Goal: Task Accomplishment & Management: Use online tool/utility

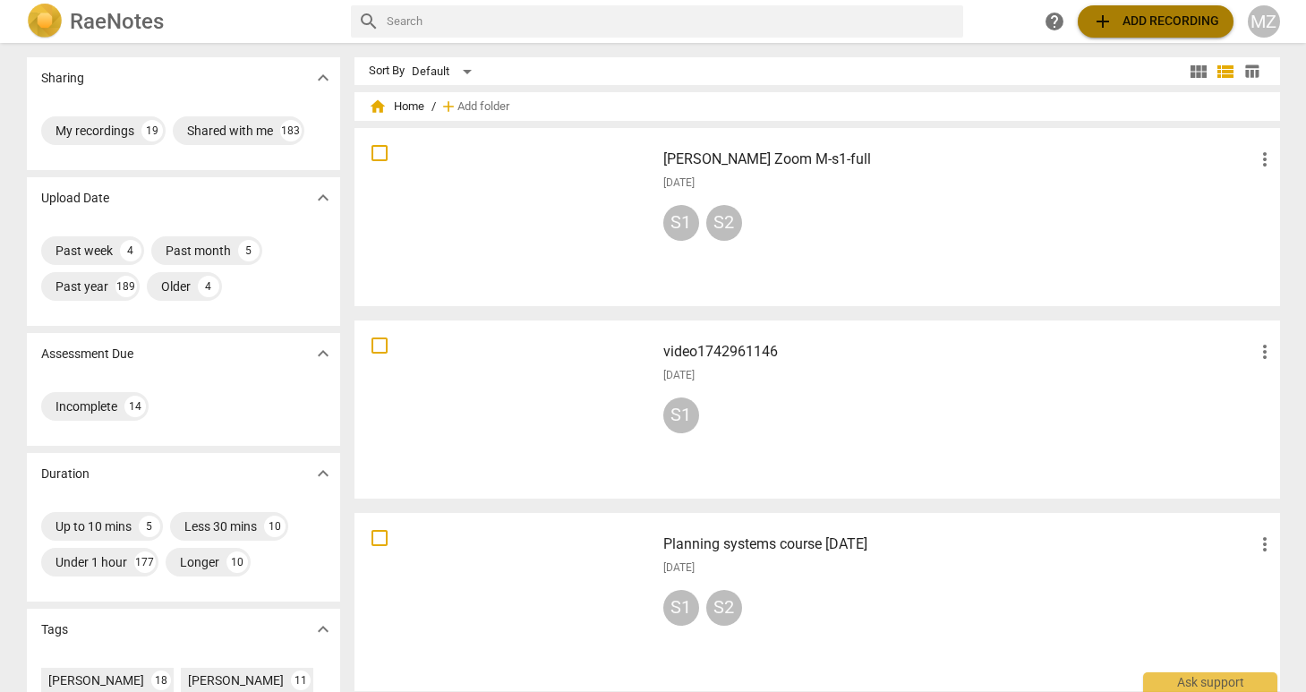
click at [1153, 18] on span "add Add recording" at bounding box center [1155, 21] width 127 height 21
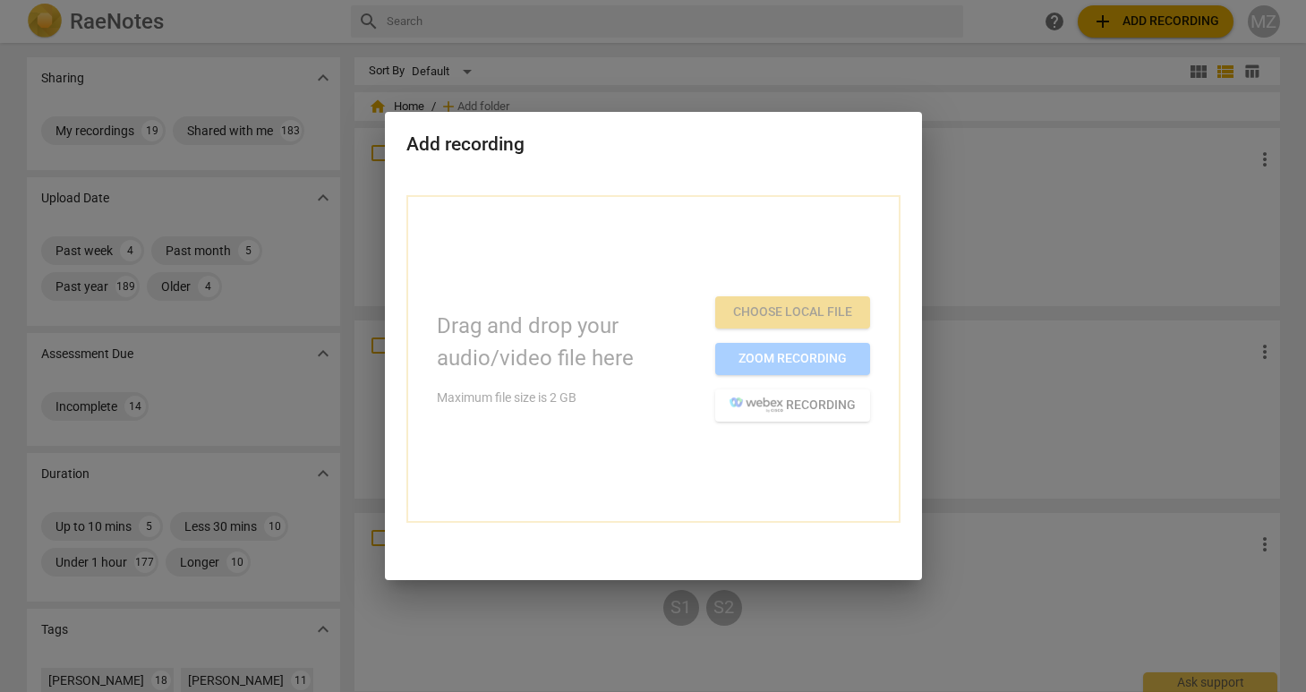
drag, startPoint x: 266, startPoint y: 498, endPoint x: 488, endPoint y: 267, distance: 320.5
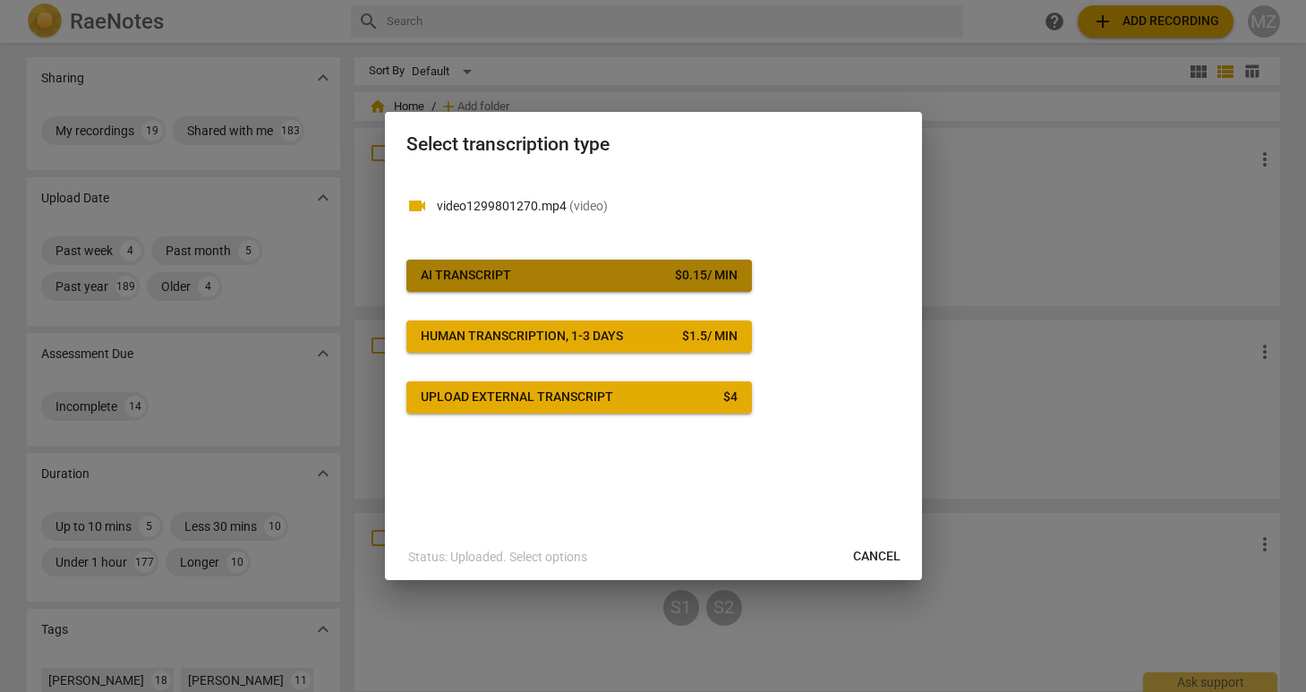
click at [482, 272] on div "AI Transcript" at bounding box center [466, 276] width 90 height 18
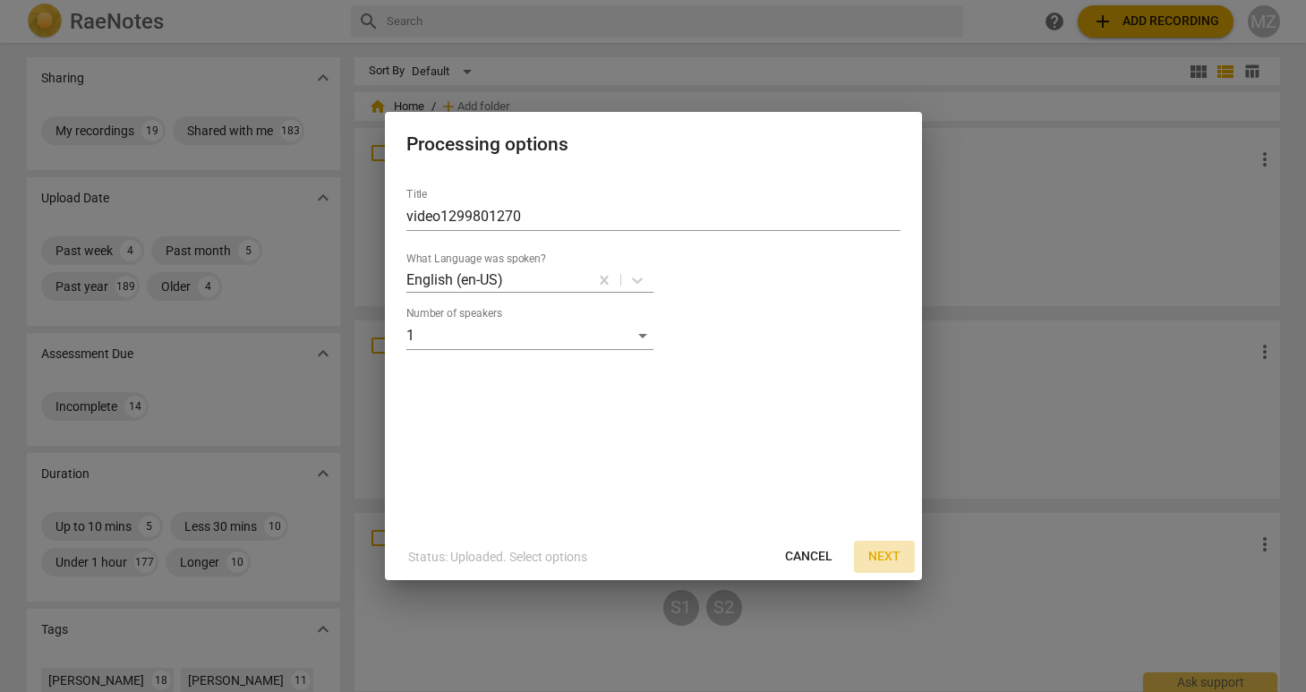
click at [888, 557] on span "Next" at bounding box center [885, 557] width 32 height 18
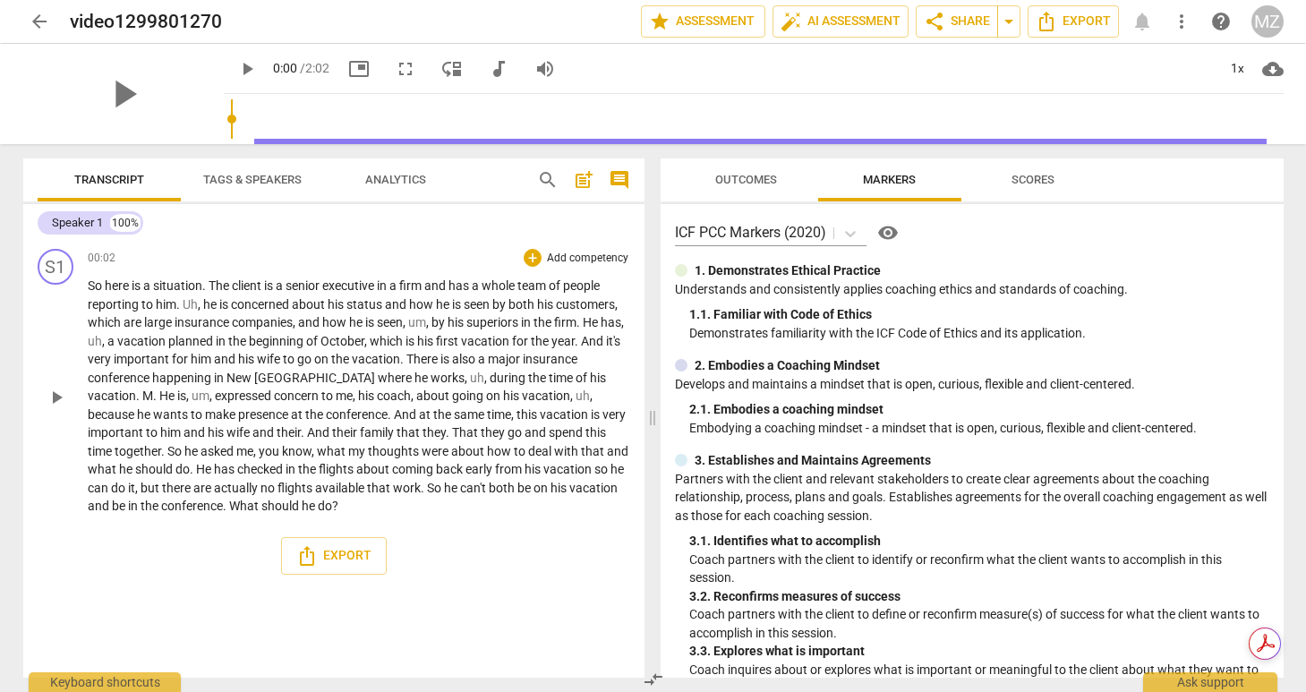
click at [167, 379] on span "happening" at bounding box center [183, 378] width 62 height 14
click at [394, 415] on span "And" at bounding box center [406, 414] width 25 height 14
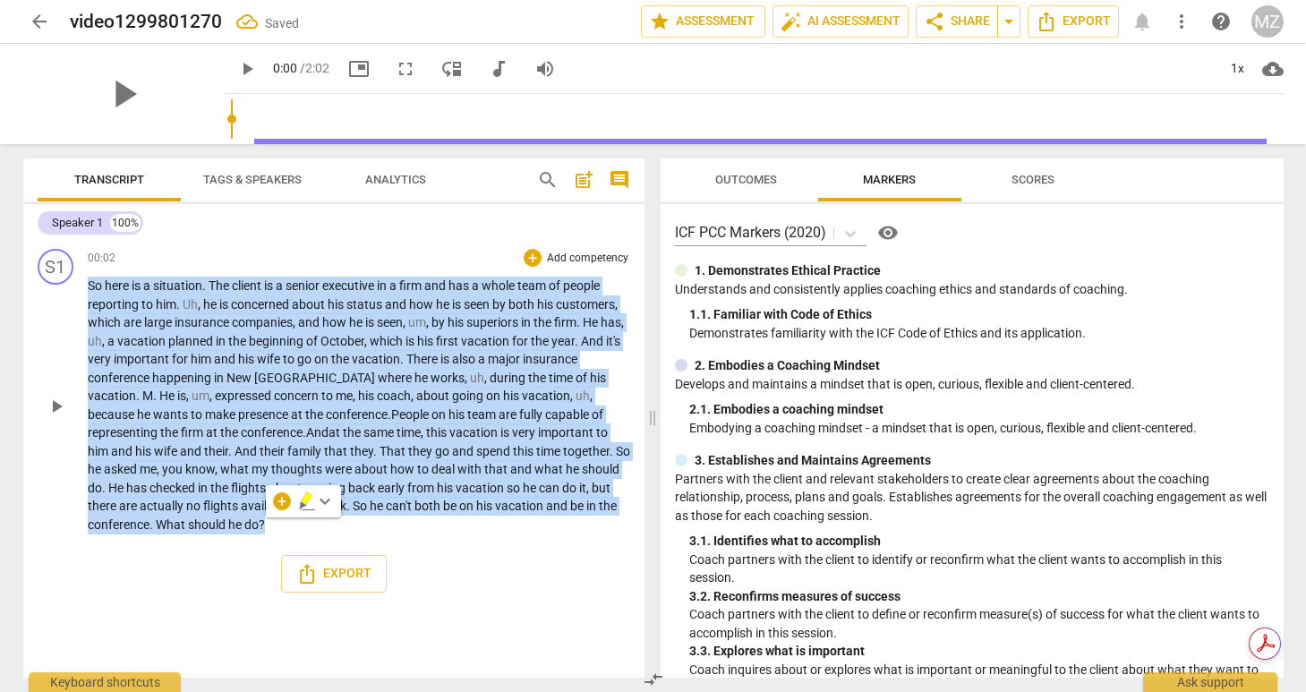
copy p "Lo ipsu do s ametconse . Adi elitse do e tempor incididun ut l etdo mag ali e a…"
